Goal: Task Accomplishment & Management: Use online tool/utility

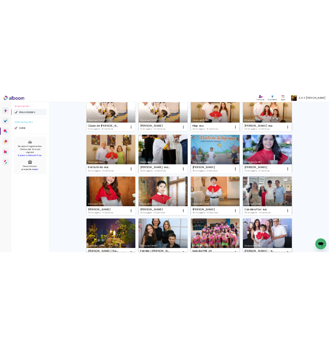
scroll to position [113, 0]
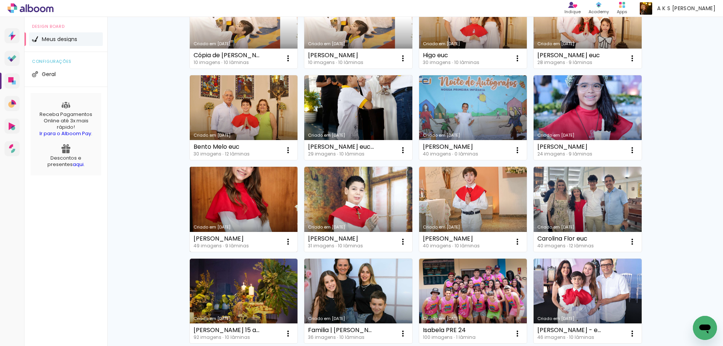
click at [230, 194] on link "Criado em [DATE]" at bounding box center [244, 209] width 108 height 85
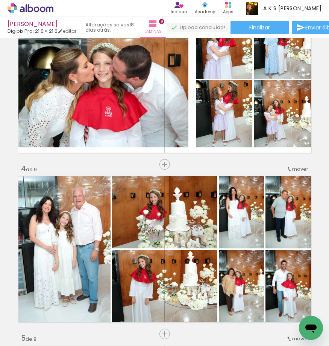
scroll to position [376, 0]
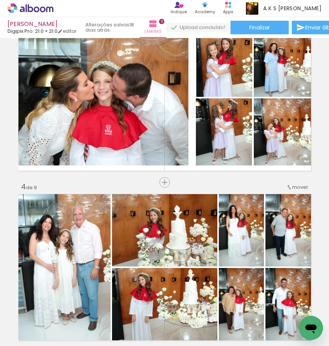
scroll to position [517, 0]
